Goal: Task Accomplishment & Management: Manage account settings

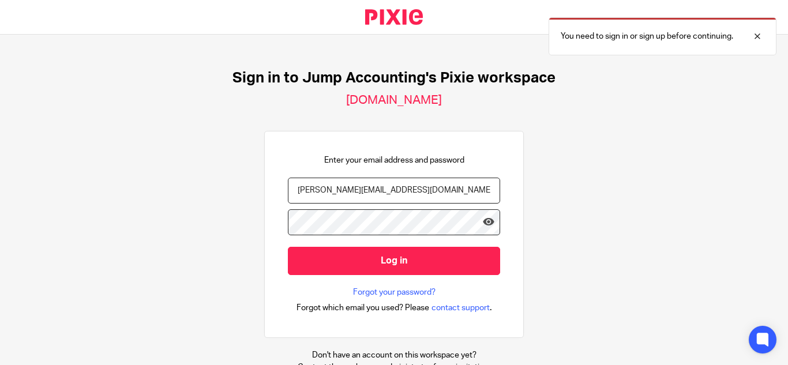
click at [400, 191] on input "gopika.a@riseaccounting.co.uk" at bounding box center [394, 191] width 212 height 26
type input "[EMAIL_ADDRESS][DOMAIN_NAME]"
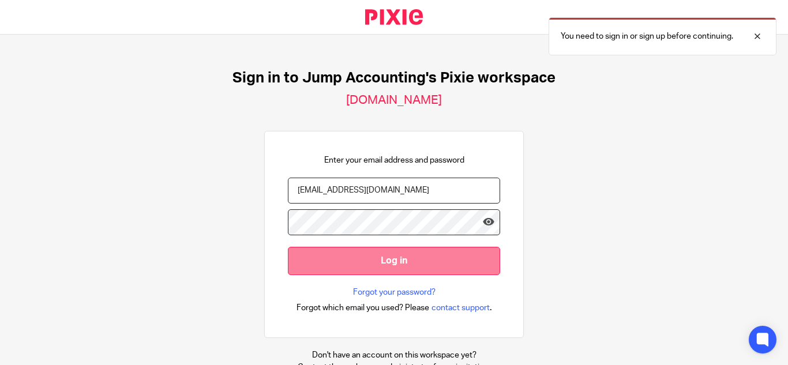
click at [386, 266] on input "Log in" at bounding box center [394, 261] width 212 height 28
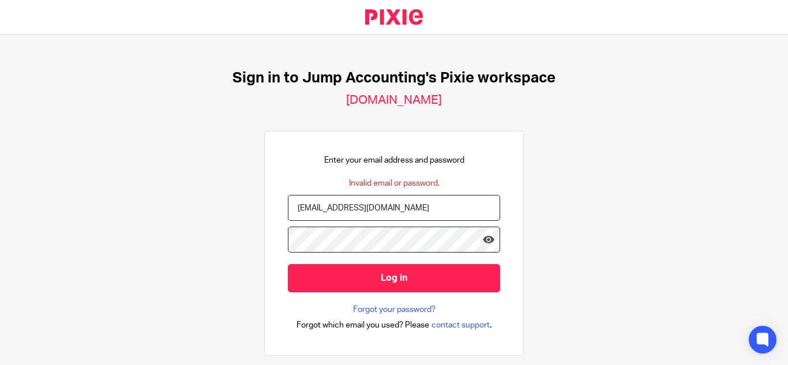
click at [341, 203] on input "[EMAIL_ADDRESS][DOMAIN_NAME]" at bounding box center [394, 208] width 212 height 26
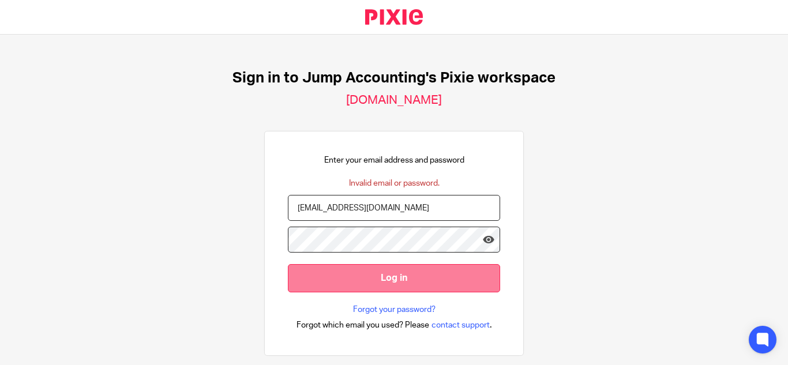
type input "[EMAIL_ADDRESS][DOMAIN_NAME]"
click at [345, 272] on input "Log in" at bounding box center [394, 278] width 212 height 28
